Goal: Transaction & Acquisition: Purchase product/service

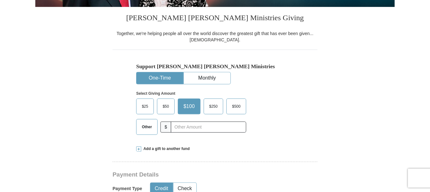
scroll to position [164, 0]
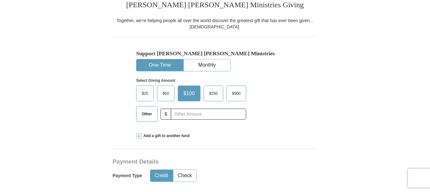
click at [145, 116] on span "Other" at bounding box center [147, 113] width 16 height 9
click at [0, 0] on input "Other" at bounding box center [0, 0] width 0 height 0
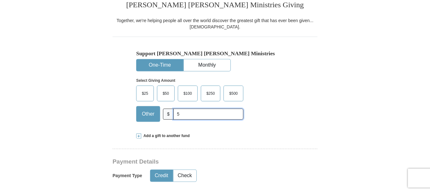
type input "5"
click at [117, 120] on div "Support Kenneth Copeland Ministries One-Time Monthly Select Giving Amount Amoun…" at bounding box center [215, 82] width 205 height 90
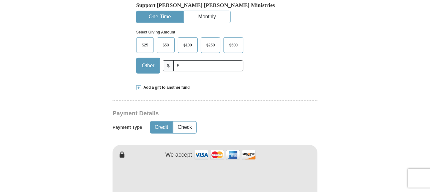
scroll to position [215, 0]
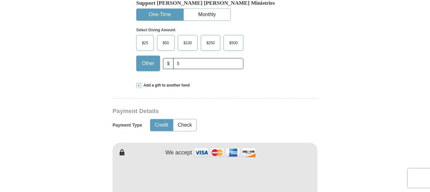
click at [155, 85] on span "Add a gift to another fund" at bounding box center [165, 85] width 49 height 5
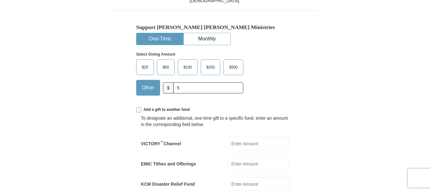
scroll to position [202, 0]
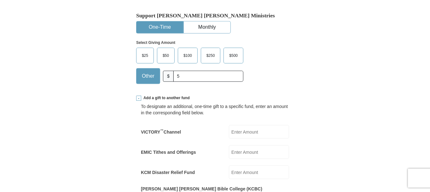
click at [150, 97] on span "Add a gift to another fund" at bounding box center [165, 97] width 49 height 5
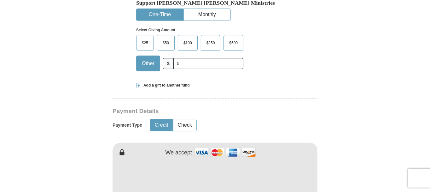
scroll to position [240, 0]
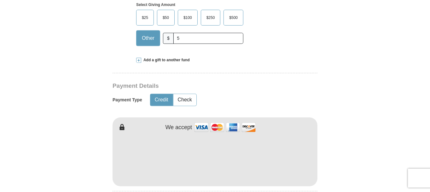
click at [163, 96] on button "Credit" at bounding box center [162, 100] width 22 height 12
type button "Credit"
type button "Check"
click at [156, 97] on button "Credit" at bounding box center [162, 100] width 22 height 12
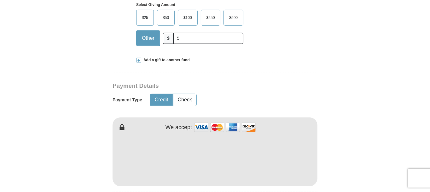
click at [156, 97] on button "Credit" at bounding box center [162, 100] width 22 height 12
click at [83, 125] on form "Already have an account? Sign in for faster giving. Don't have an account? Crea…" at bounding box center [215, 172] width 360 height 774
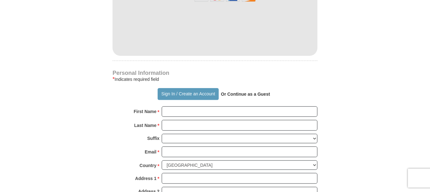
scroll to position [379, 0]
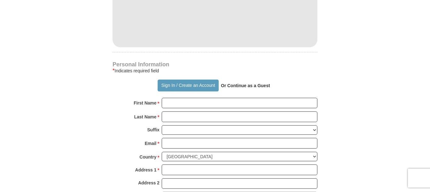
click at [63, 104] on form "Already have an account? Sign in for faster giving. Don't have an account? Crea…" at bounding box center [215, 34] width 360 height 774
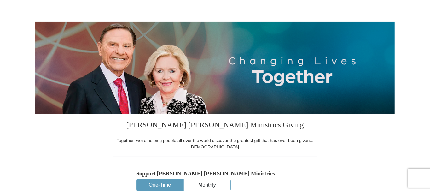
scroll to position [0, 0]
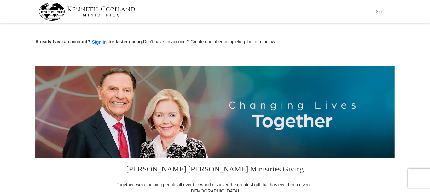
click at [386, 11] on button "Sign In" at bounding box center [382, 12] width 19 height 10
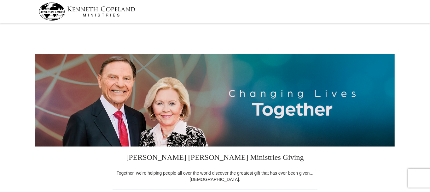
select select "OH"
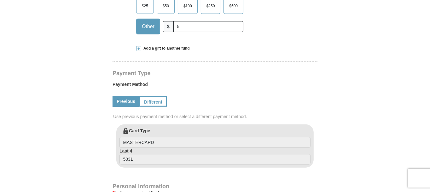
scroll to position [227, 0]
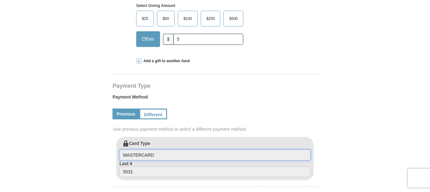
click at [152, 154] on input "MASTERCARD" at bounding box center [215, 155] width 191 height 11
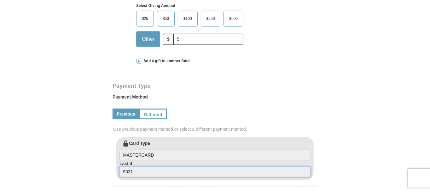
click at [156, 171] on input "5031" at bounding box center [215, 172] width 191 height 11
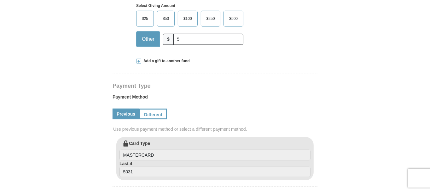
click at [79, 158] on form "[PERSON_NAME] [PERSON_NAME] Ministries Giving Together, we're helping people al…" at bounding box center [215, 138] width 360 height 680
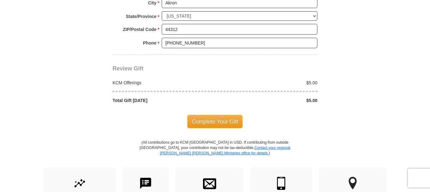
scroll to position [555, 0]
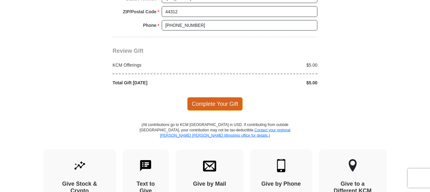
click at [196, 103] on span "Complete Your Gift" at bounding box center [215, 103] width 56 height 13
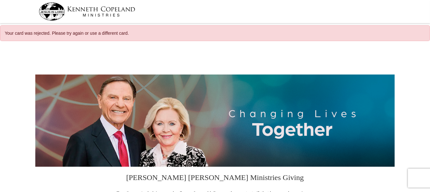
select select "OH"
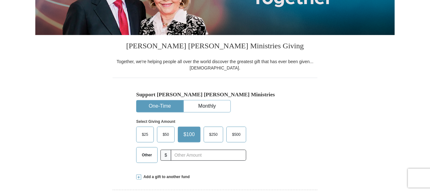
scroll to position [151, 0]
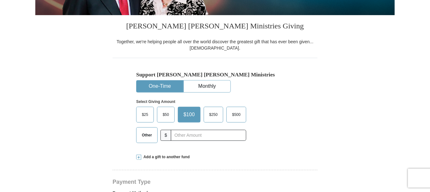
click at [140, 139] on span "Other" at bounding box center [147, 134] width 16 height 9
click at [0, 0] on input "Other" at bounding box center [0, 0] width 0 height 0
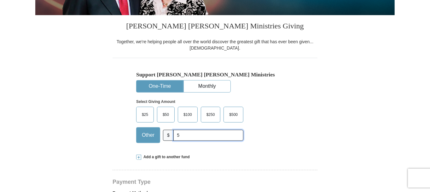
type input "5"
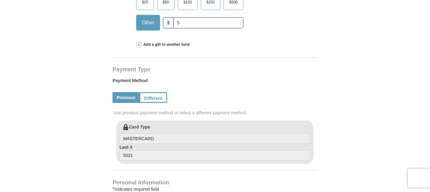
scroll to position [265, 0]
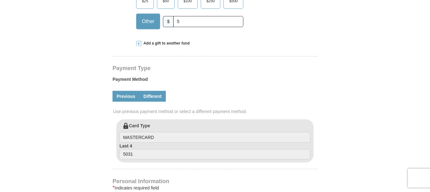
click at [150, 100] on link "Different" at bounding box center [152, 96] width 27 height 11
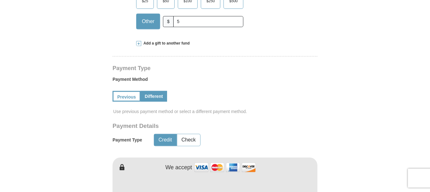
click at [99, 120] on form "[PERSON_NAME] [PERSON_NAME] Ministries Giving Together, we're helping people al…" at bounding box center [215, 181] width 360 height 803
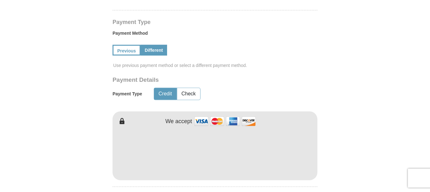
scroll to position [303, 0]
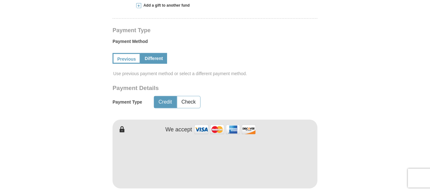
click at [169, 103] on button "Credit" at bounding box center [165, 102] width 22 height 12
click at [217, 131] on img at bounding box center [225, 130] width 63 height 14
click at [123, 128] on icon at bounding box center [119, 129] width 13 height 13
click at [79, 128] on form "[PERSON_NAME] [PERSON_NAME] Ministries Giving Together, we're helping people al…" at bounding box center [215, 143] width 360 height 803
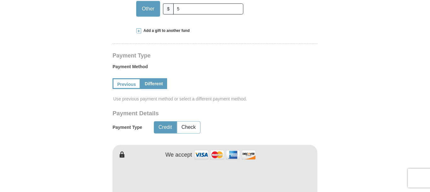
scroll to position [290, 0]
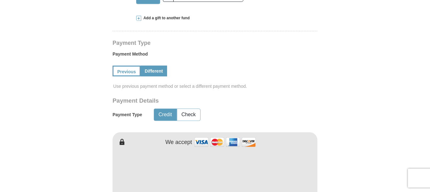
click at [153, 70] on link "Different" at bounding box center [154, 71] width 27 height 11
click at [164, 116] on button "Credit" at bounding box center [165, 115] width 22 height 12
click at [95, 121] on form "[PERSON_NAME] [PERSON_NAME] Ministries Giving Together, we're helping people al…" at bounding box center [215, 156] width 360 height 803
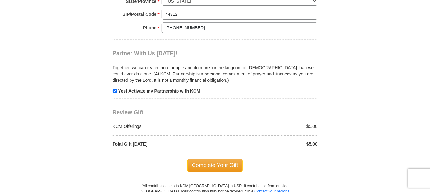
scroll to position [644, 0]
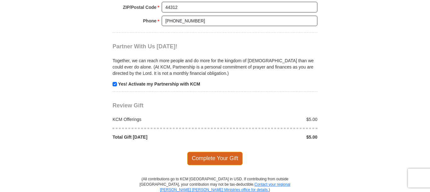
click at [236, 157] on span "Complete Your Gift" at bounding box center [215, 158] width 56 height 13
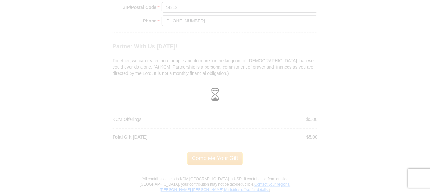
click at [68, 96] on div at bounding box center [215, 95] width 422 height 19
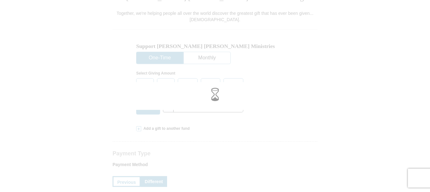
scroll to position [189, 0]
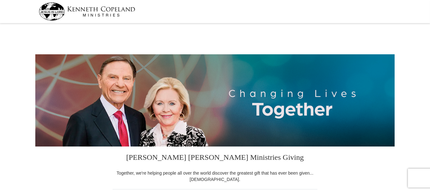
select select "OH"
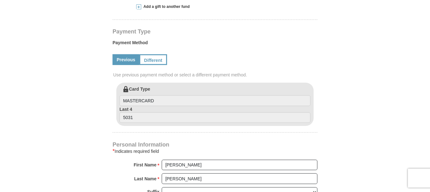
scroll to position [290, 0]
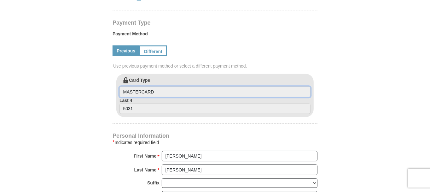
click at [250, 93] on input "MASTERCARD" at bounding box center [215, 91] width 191 height 11
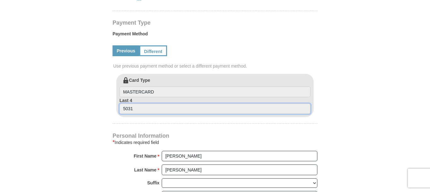
click at [252, 108] on input "5031" at bounding box center [215, 109] width 191 height 11
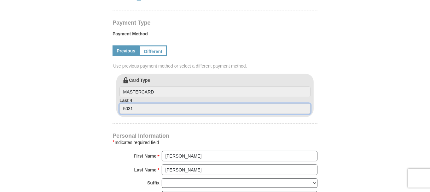
click at [252, 108] on input "5031" at bounding box center [215, 109] width 191 height 11
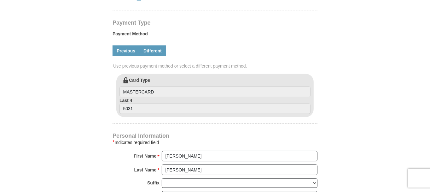
click at [149, 52] on link "Different" at bounding box center [152, 50] width 27 height 11
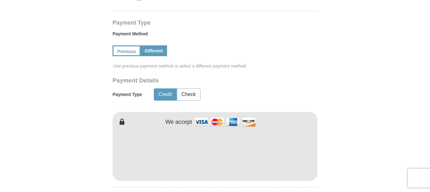
click at [161, 93] on button "Credit" at bounding box center [165, 95] width 22 height 12
click at [86, 137] on form "[PERSON_NAME] [PERSON_NAME] Ministries Giving Together, we're helping people al…" at bounding box center [215, 107] width 360 height 744
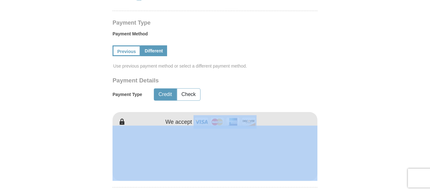
click at [86, 137] on form "[PERSON_NAME] [PERSON_NAME] Ministries Giving Together, we're helping people al…" at bounding box center [215, 107] width 360 height 744
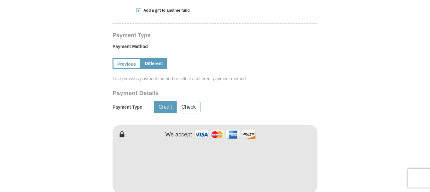
click at [86, 137] on form "[PERSON_NAME] [PERSON_NAME] Ministries Giving Together, we're helping people al…" at bounding box center [215, 120] width 360 height 744
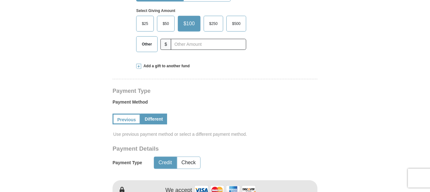
scroll to position [164, 0]
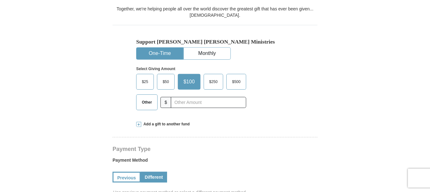
click at [143, 102] on span "Other" at bounding box center [147, 102] width 16 height 9
click at [0, 0] on input "Other" at bounding box center [0, 0] width 0 height 0
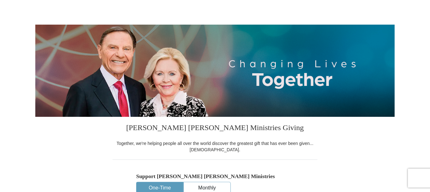
scroll to position [0, 0]
